Goal: Transaction & Acquisition: Purchase product/service

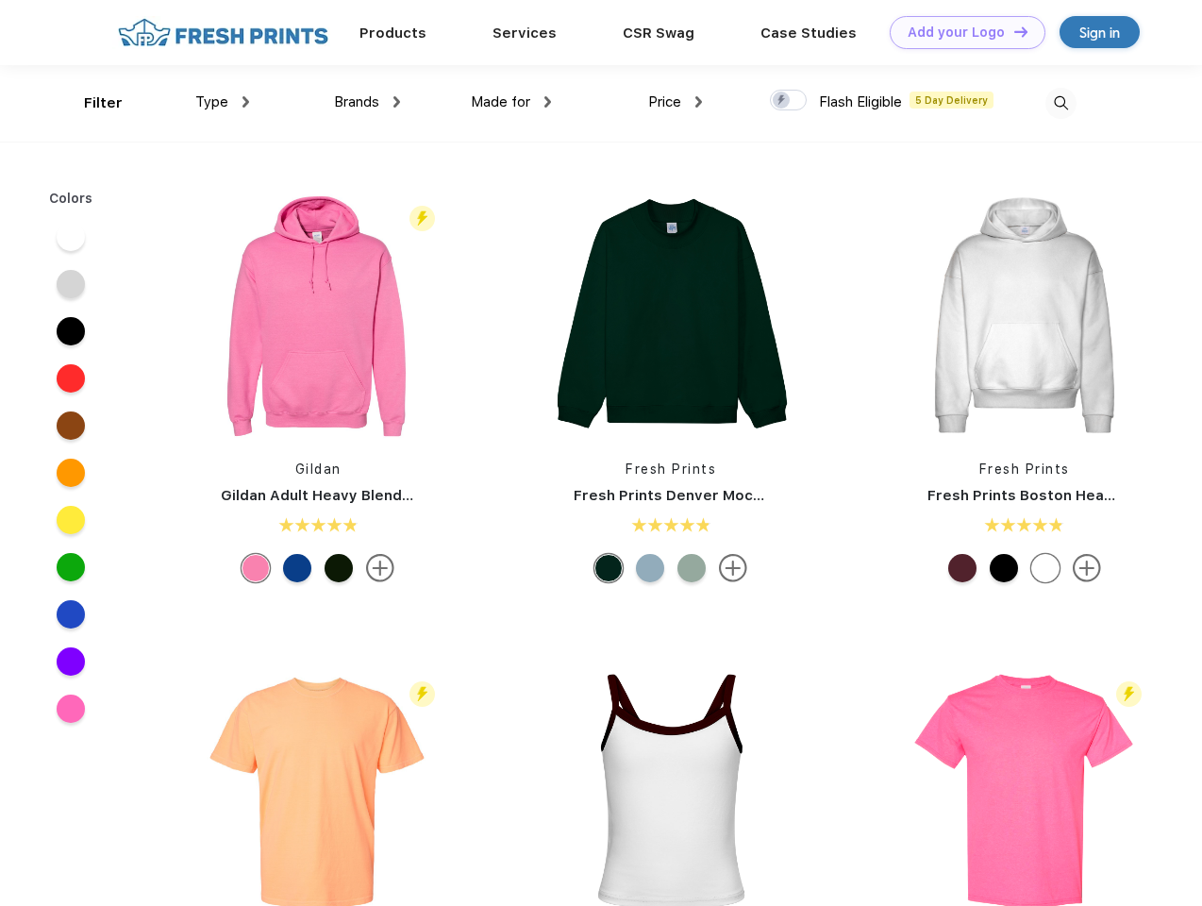
scroll to position [1, 0]
click at [960, 32] on link "Add your Logo Design Tool" at bounding box center [968, 32] width 156 height 33
click at [0, 0] on div "Design Tool" at bounding box center [0, 0] width 0 height 0
click at [1012, 31] on link "Add your Logo Design Tool" at bounding box center [968, 32] width 156 height 33
click at [91, 103] on div "Filter" at bounding box center [103, 103] width 39 height 22
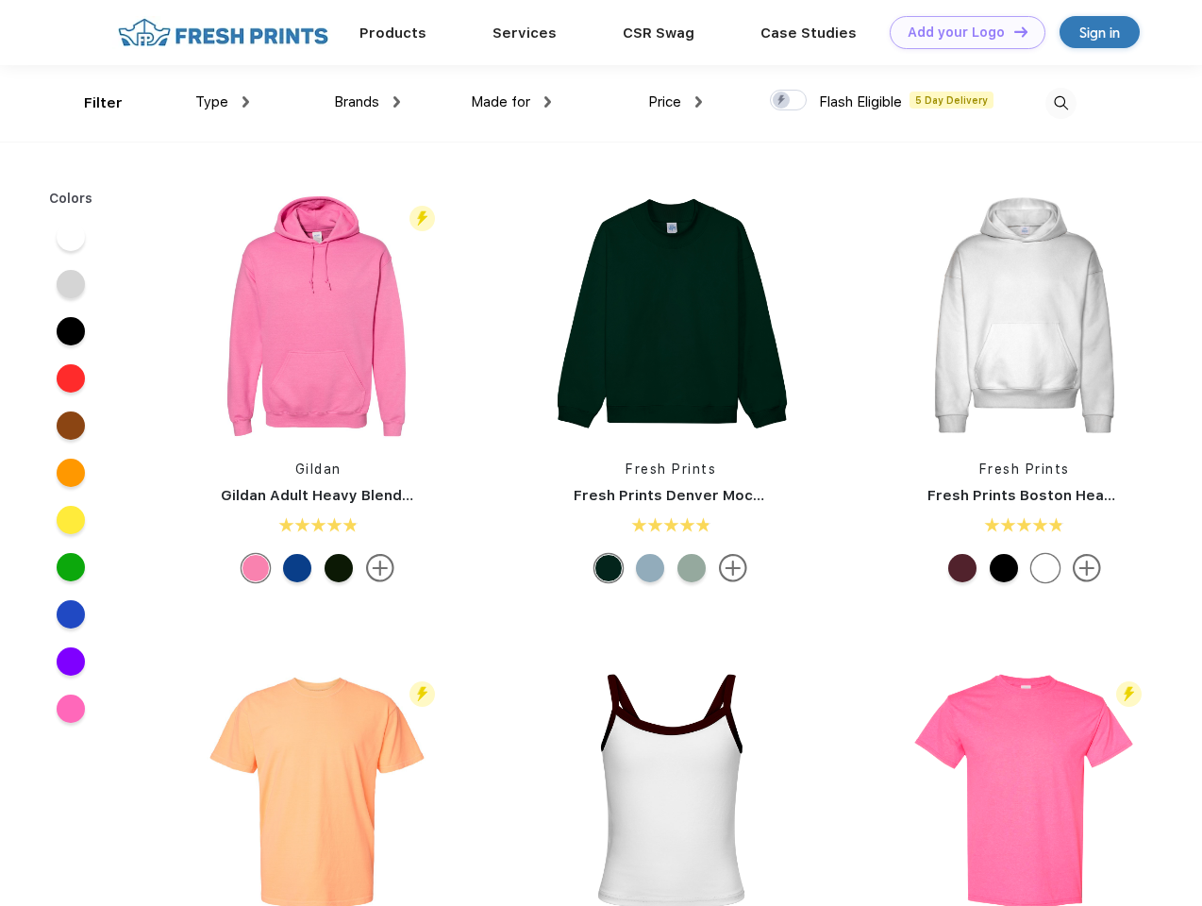
click at [223, 102] on span "Type" at bounding box center [211, 101] width 33 height 17
click at [367, 102] on span "Brands" at bounding box center [356, 101] width 45 height 17
click at [511, 102] on span "Made for" at bounding box center [500, 101] width 59 height 17
click at [676, 102] on span "Price" at bounding box center [664, 101] width 33 height 17
click at [789, 101] on div at bounding box center [788, 100] width 37 height 21
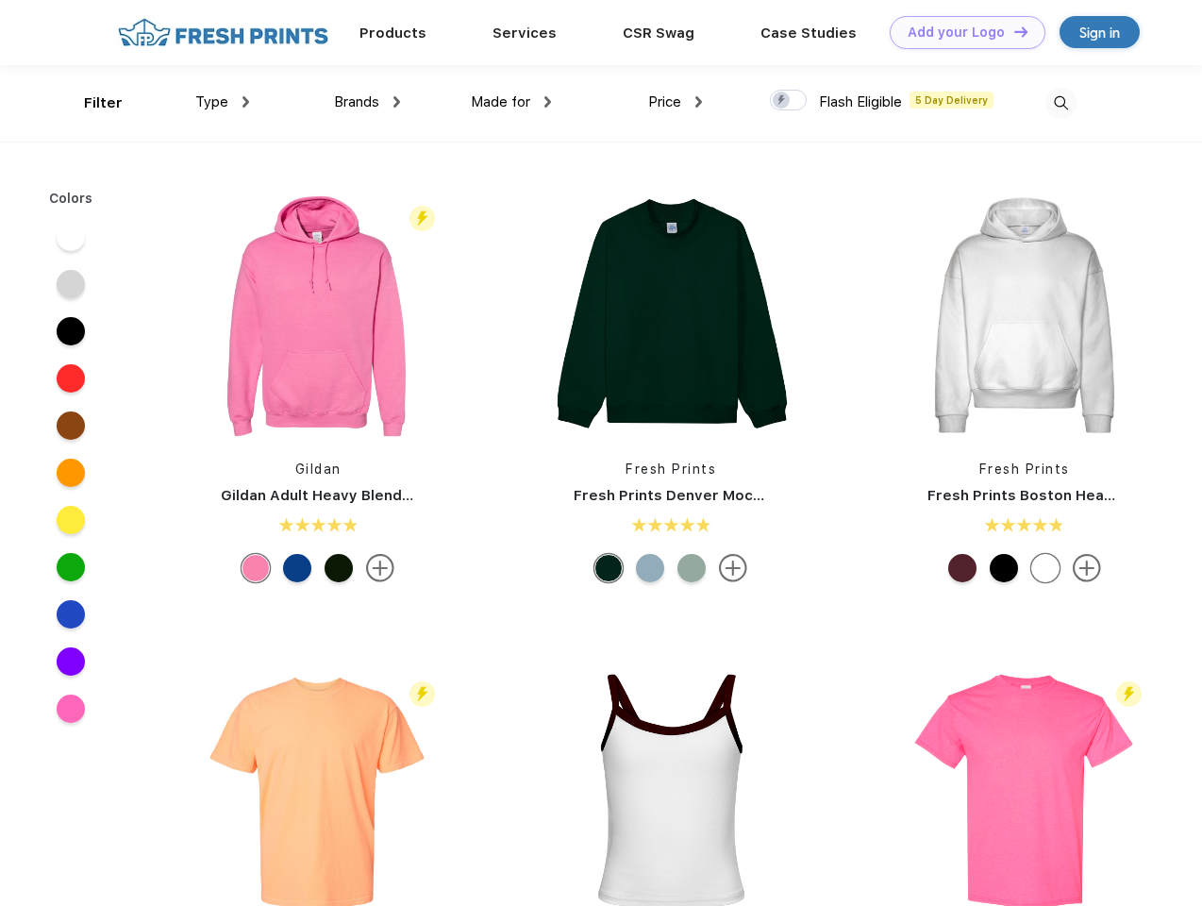
click at [782, 101] on input "checkbox" at bounding box center [776, 95] width 12 height 12
click at [1061, 103] on img at bounding box center [1060, 103] width 31 height 31
